Goal: Navigation & Orientation: Find specific page/section

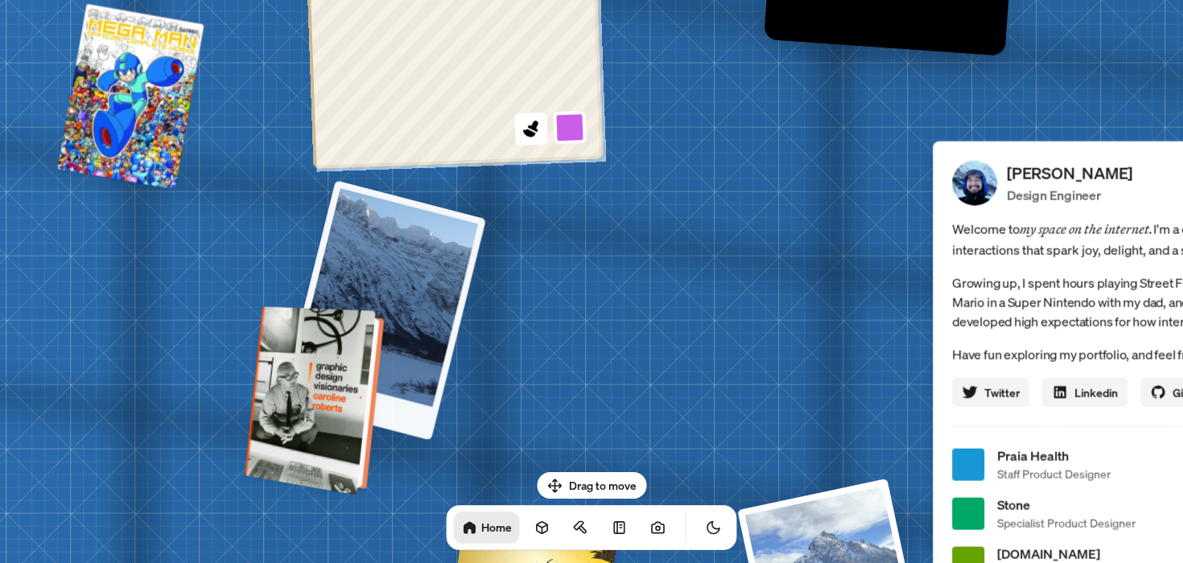
drag, startPoint x: 796, startPoint y: 224, endPoint x: 337, endPoint y: 408, distance: 493.9
click at [339, 407] on div "[PERSON_NAME] [PERSON_NAME] Design Engineer Welcome to my space on the internet…" at bounding box center [1164, 465] width 2407 height 2108
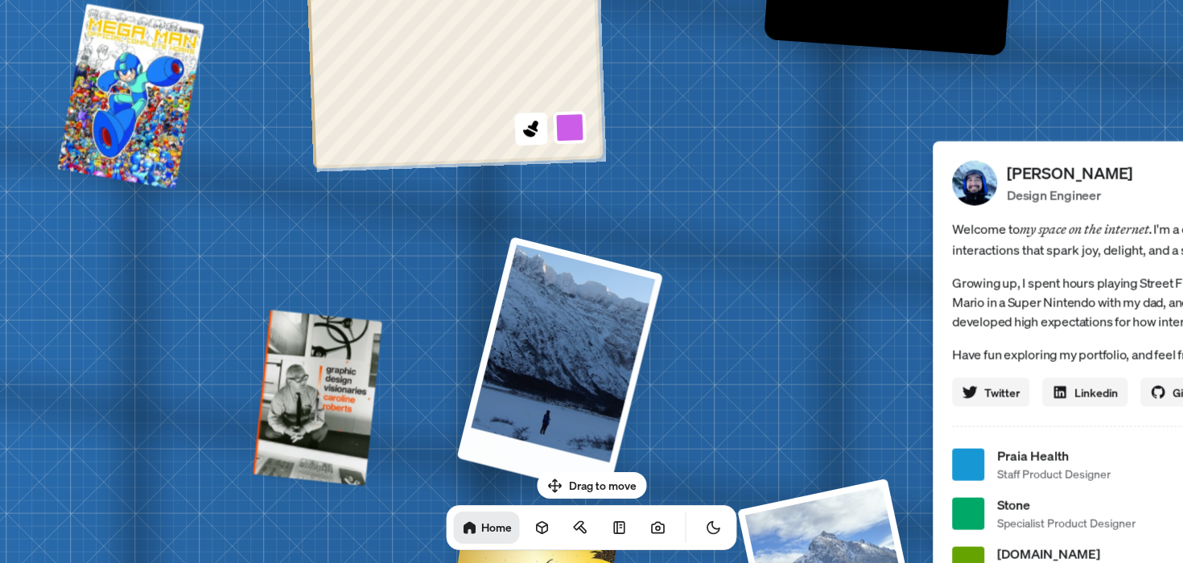
drag, startPoint x: 737, startPoint y: 219, endPoint x: 530, endPoint y: 237, distance: 207.5
click at [531, 237] on div at bounding box center [560, 366] width 206 height 259
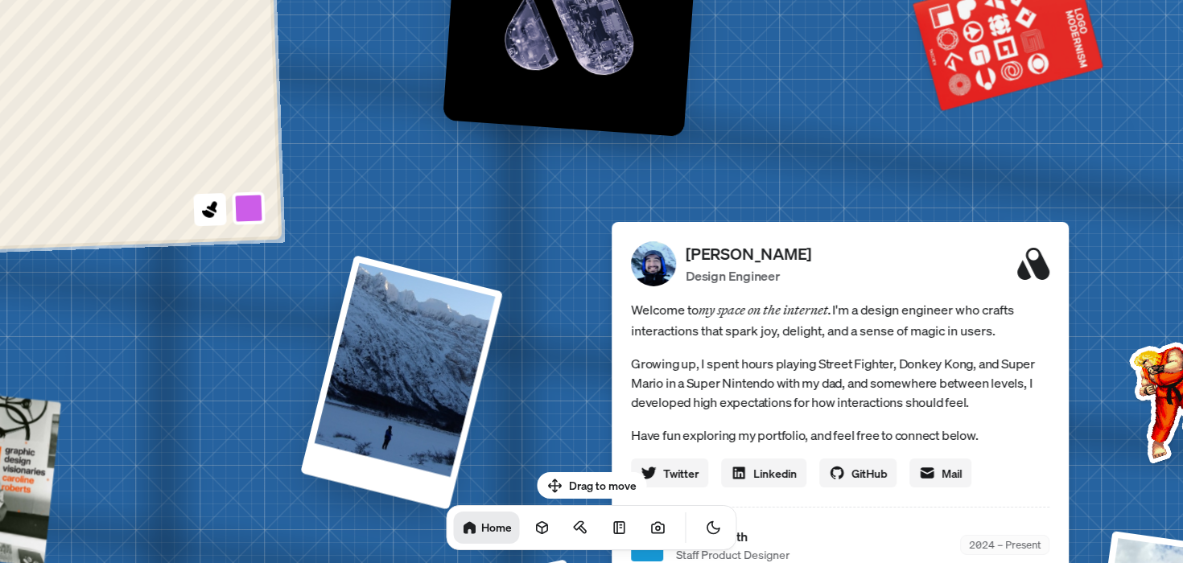
drag, startPoint x: 871, startPoint y: 129, endPoint x: 499, endPoint y: 243, distance: 389.6
click at [501, 241] on div "[PERSON_NAME] [PERSON_NAME] Design Engineer Welcome to my space on the internet…" at bounding box center [843, 546] width 2407 height 2108
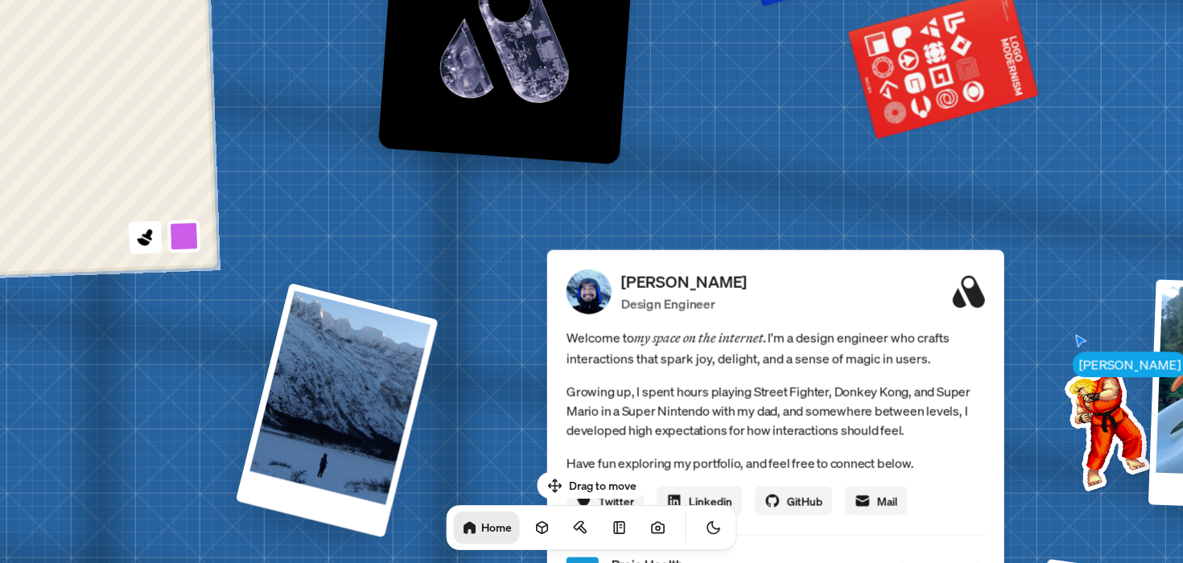
drag, startPoint x: 840, startPoint y: 181, endPoint x: 536, endPoint y: 15, distance: 346.3
click at [535, 16] on div "[PERSON_NAME] [PERSON_NAME] Design Engineer Welcome to my space on the internet…" at bounding box center [778, 574] width 2407 height 2108
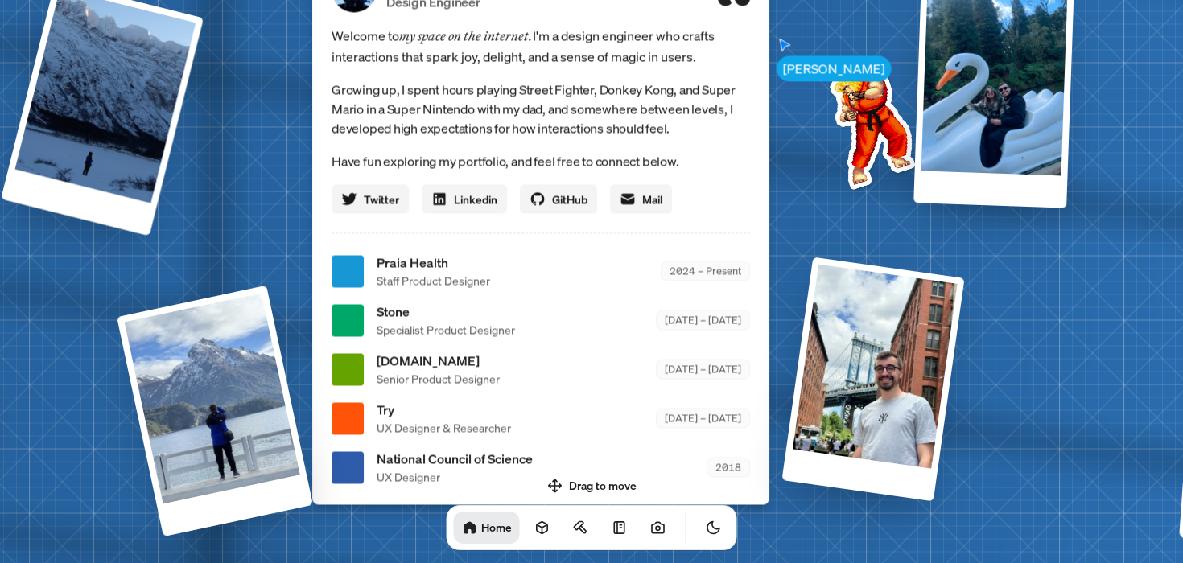
drag, startPoint x: 518, startPoint y: 261, endPoint x: 566, endPoint y: 123, distance: 145.5
click at [566, 123] on p "Growing up, I spent hours playing Street Fighter, Donkey Kong, and Super Mario …" at bounding box center [540, 109] width 418 height 58
click at [477, 331] on span "Specialist Product Designer" at bounding box center [445, 329] width 138 height 17
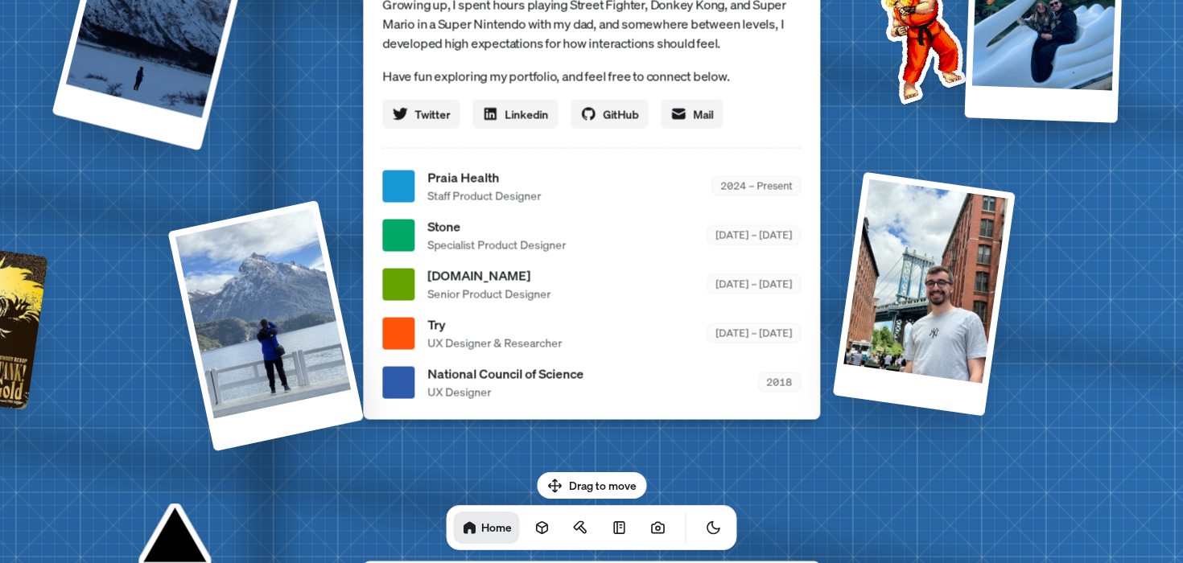
drag, startPoint x: 477, startPoint y: 331, endPoint x: 529, endPoint y: 245, distance: 99.6
click at [529, 245] on span "Specialist Product Designer" at bounding box center [496, 245] width 138 height 17
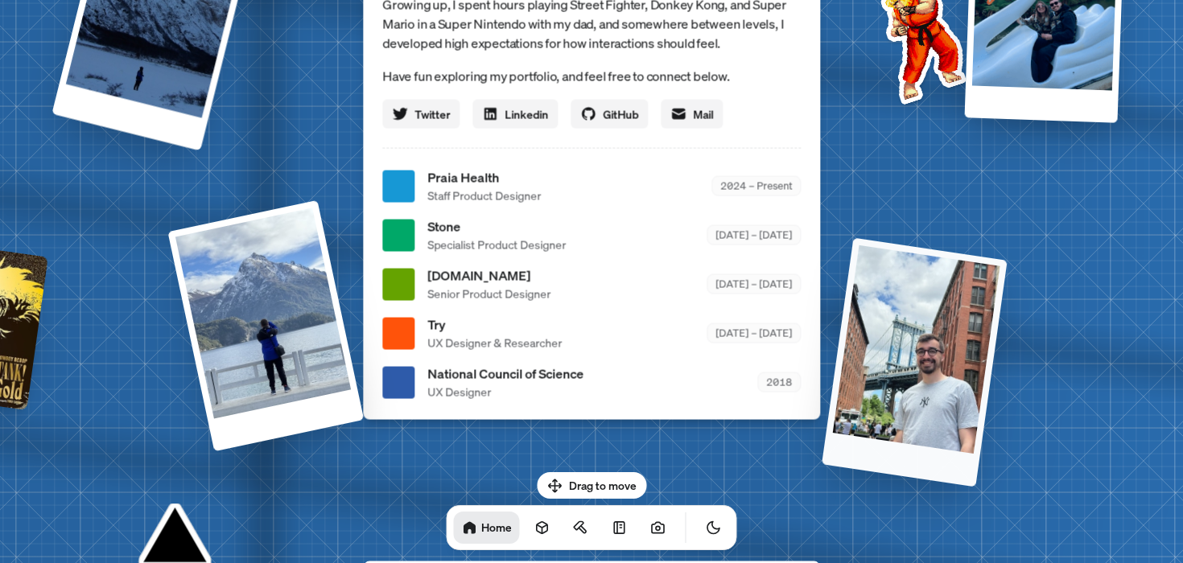
drag, startPoint x: 873, startPoint y: 347, endPoint x: 873, endPoint y: 415, distance: 68.4
click at [873, 415] on div at bounding box center [914, 362] width 186 height 249
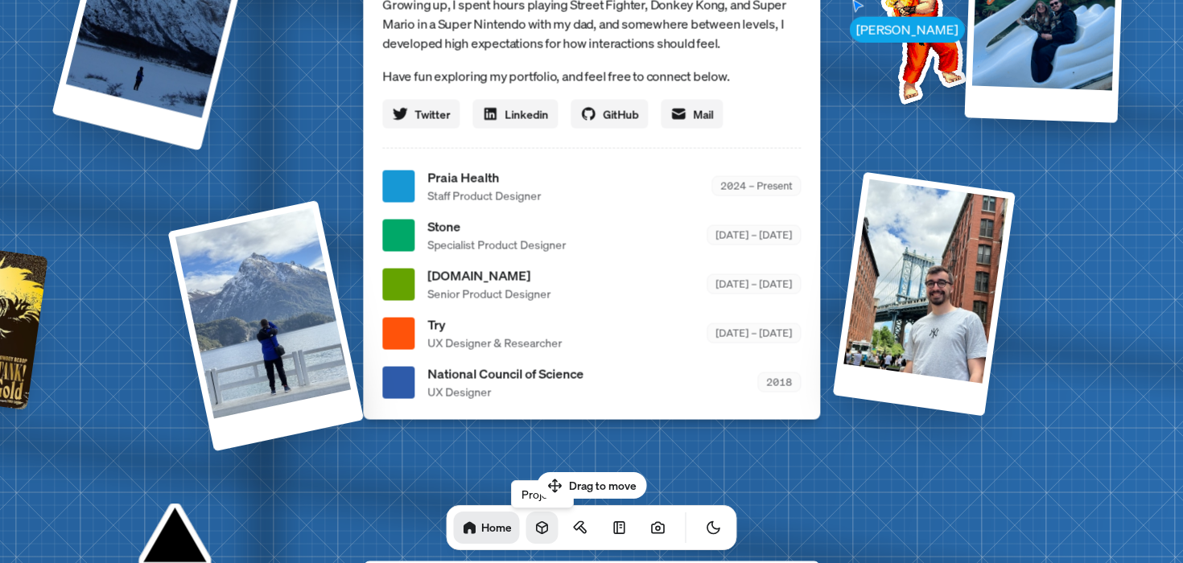
click at [534, 527] on link at bounding box center [542, 528] width 32 height 32
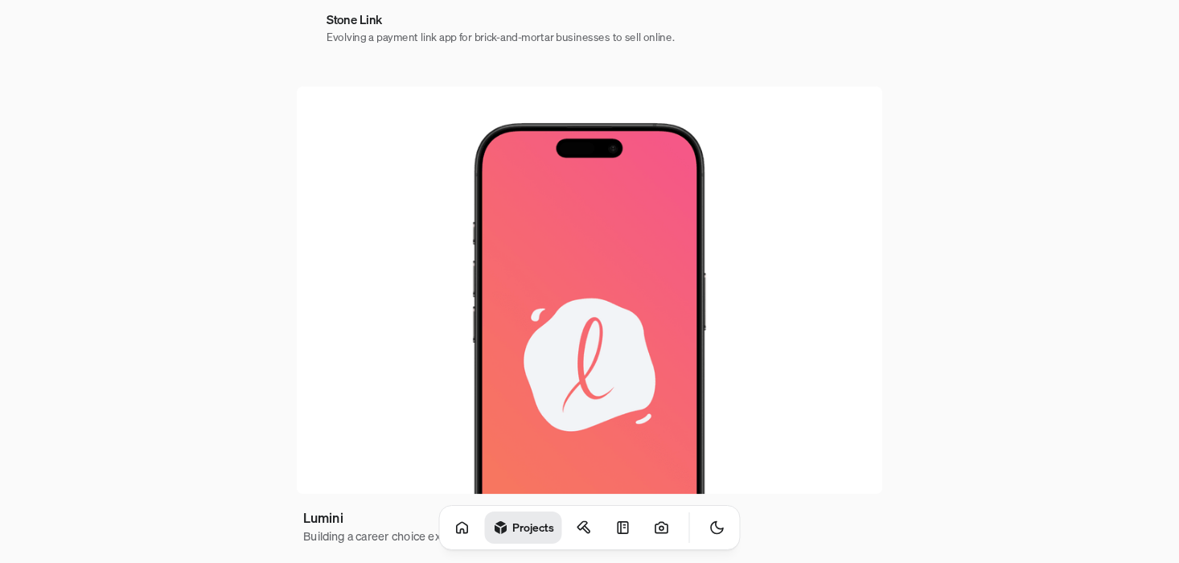
scroll to position [1036, 0]
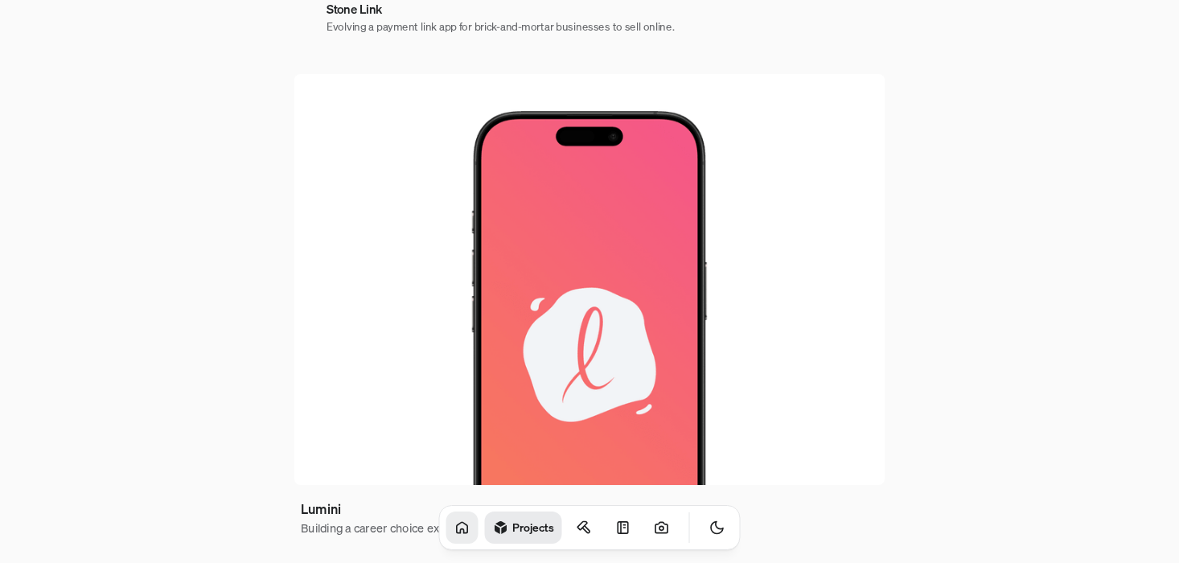
click at [457, 529] on icon at bounding box center [462, 527] width 10 height 10
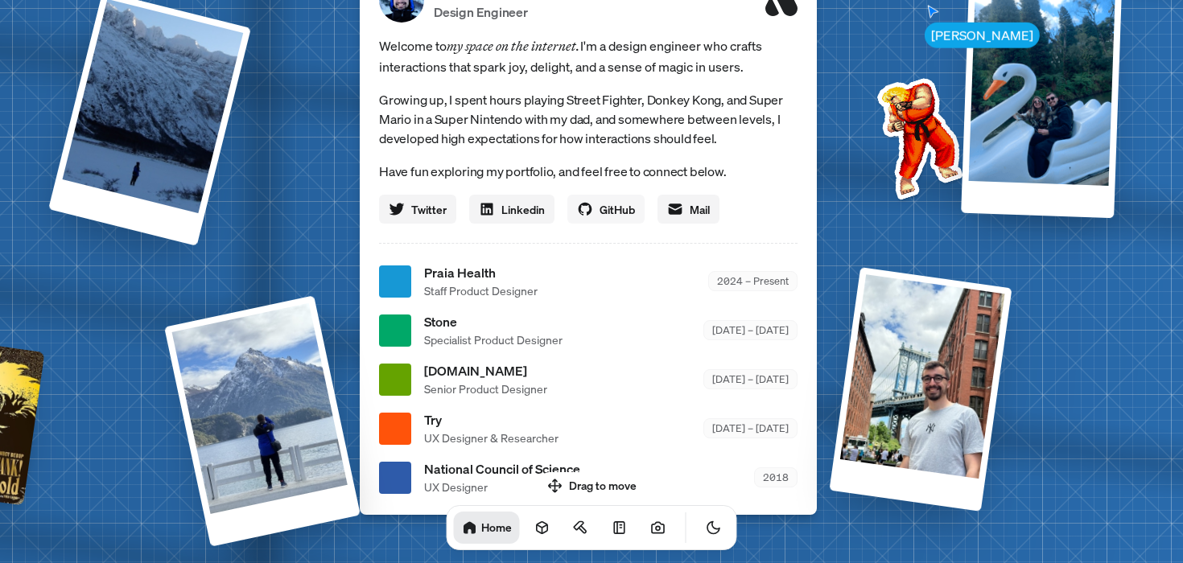
click at [591, 213] on icon at bounding box center [585, 209] width 16 height 16
